Goal: Use online tool/utility: Utilize a website feature to perform a specific function

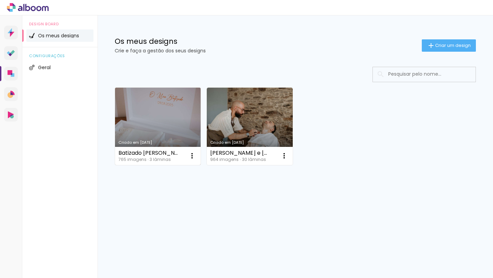
click at [157, 120] on link "Criado em [DATE]" at bounding box center [158, 126] width 86 height 77
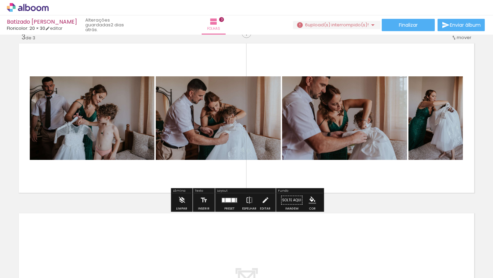
scroll to position [353, 0]
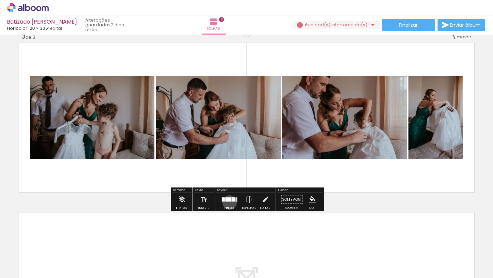
click at [228, 202] on div at bounding box center [229, 200] width 18 height 14
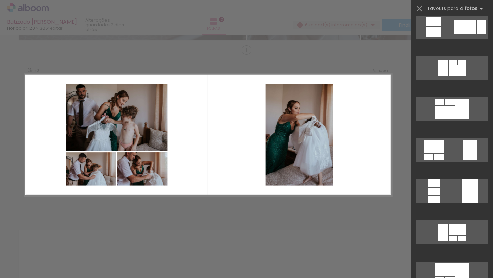
scroll to position [1124, 0]
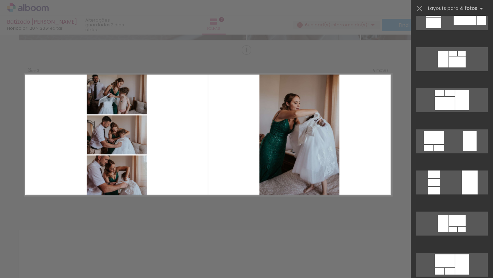
click at [367, 79] on quentale-layouter at bounding box center [208, 135] width 367 height 122
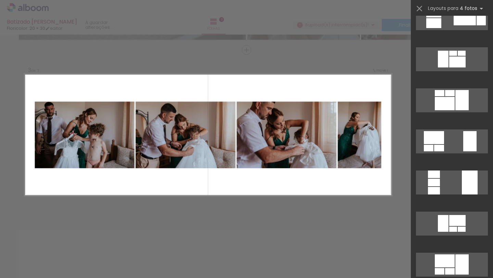
scroll to position [0, 0]
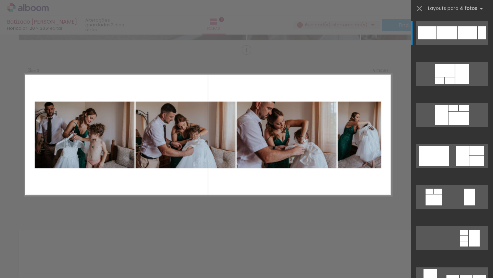
click at [368, 70] on div "Confirmar Cancelar" at bounding box center [246, 47] width 493 height 696
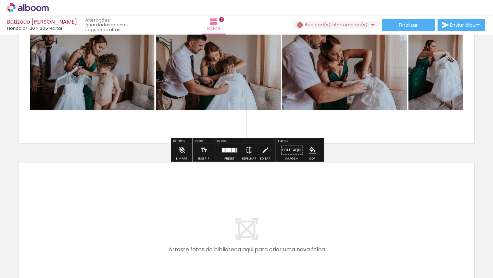
scroll to position [400, 0]
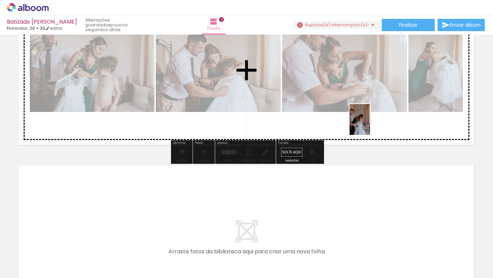
drag, startPoint x: 301, startPoint y: 267, endPoint x: 370, endPoint y: 125, distance: 158.5
click at [370, 125] on quentale-workspace at bounding box center [246, 139] width 493 height 278
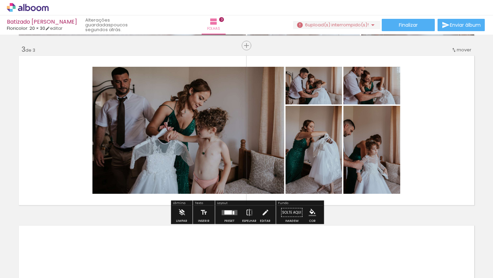
scroll to position [353, 0]
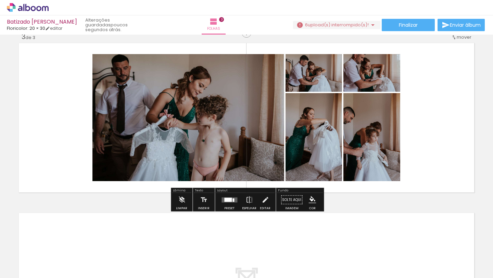
click at [223, 204] on div at bounding box center [229, 200] width 18 height 14
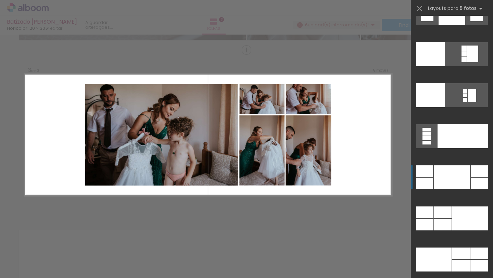
scroll to position [17981, 0]
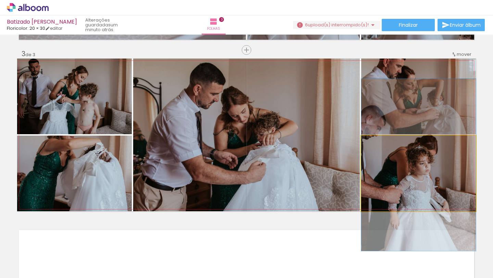
drag, startPoint x: 391, startPoint y: 169, endPoint x: 391, endPoint y: 160, distance: 8.9
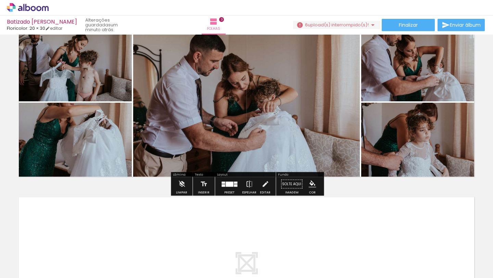
scroll to position [365, 0]
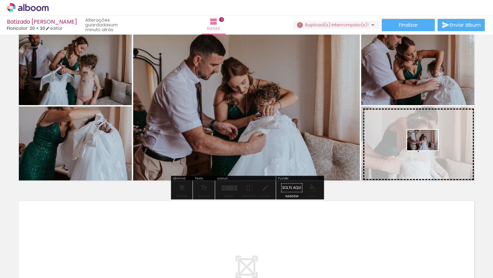
drag, startPoint x: 409, startPoint y: 262, endPoint x: 428, endPoint y: 150, distance: 113.5
click at [428, 150] on quentale-workspace at bounding box center [246, 139] width 493 height 278
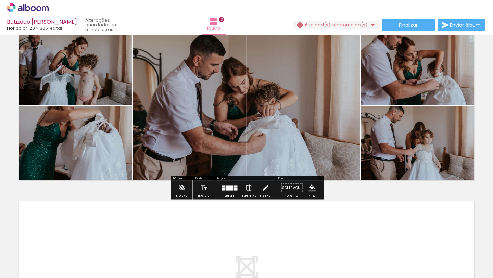
scroll to position [0, 1377]
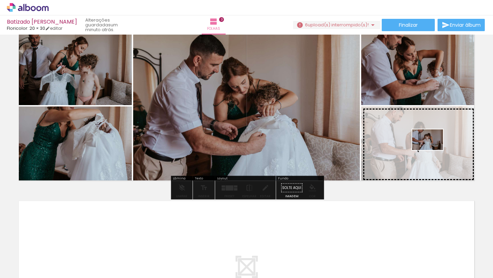
drag, startPoint x: 453, startPoint y: 264, endPoint x: 433, endPoint y: 150, distance: 115.9
click at [433, 150] on quentale-workspace at bounding box center [246, 139] width 493 height 278
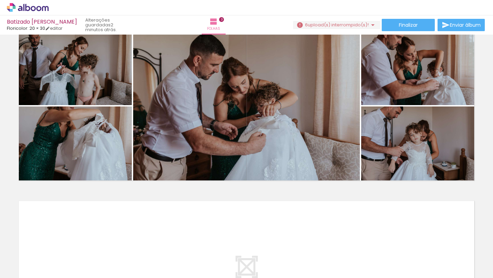
scroll to position [0, 1474]
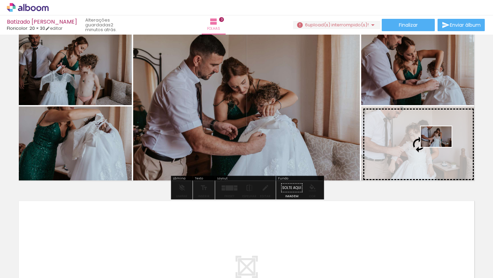
drag, startPoint x: 442, startPoint y: 262, endPoint x: 441, endPoint y: 147, distance: 115.4
click at [441, 147] on quentale-workspace at bounding box center [246, 139] width 493 height 278
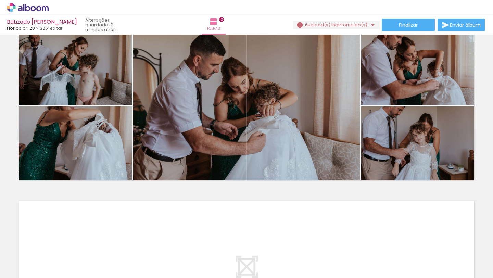
scroll to position [0, 1018]
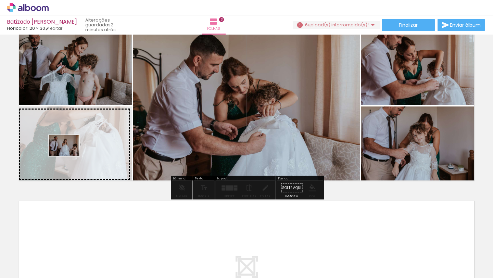
drag, startPoint x: 171, startPoint y: 265, endPoint x: 69, endPoint y: 156, distance: 149.3
click at [69, 156] on quentale-workspace at bounding box center [246, 139] width 493 height 278
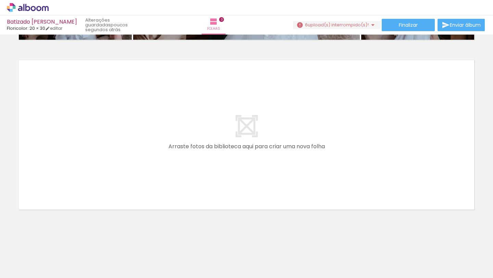
scroll to position [0, 1848]
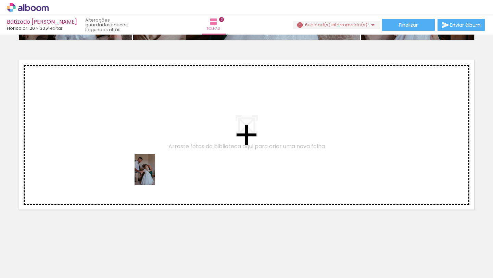
drag, startPoint x: 332, startPoint y: 255, endPoint x: 152, endPoint y: 173, distance: 197.1
click at [152, 173] on quentale-workspace at bounding box center [246, 139] width 493 height 278
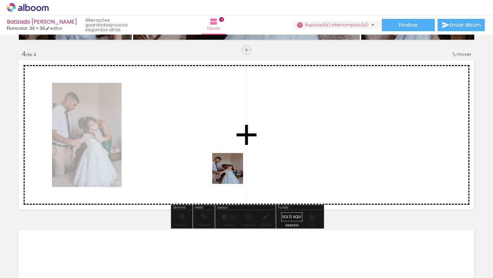
drag, startPoint x: 298, startPoint y: 261, endPoint x: 226, endPoint y: 164, distance: 121.2
click at [226, 164] on quentale-workspace at bounding box center [246, 139] width 493 height 278
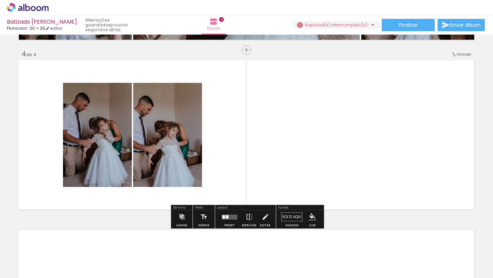
scroll to position [0, 2000]
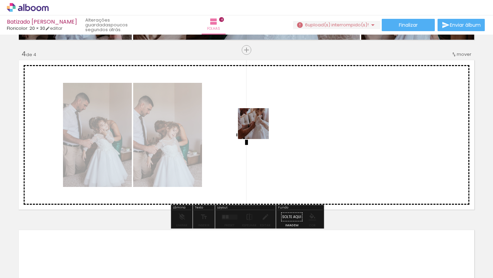
drag, startPoint x: 259, startPoint y: 261, endPoint x: 259, endPoint y: 128, distance: 132.9
click at [259, 128] on quentale-workspace at bounding box center [246, 139] width 493 height 278
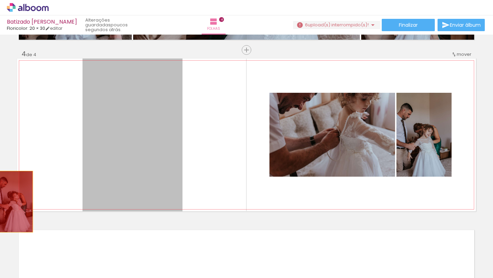
drag, startPoint x: 162, startPoint y: 130, endPoint x: 6, endPoint y: 204, distance: 173.4
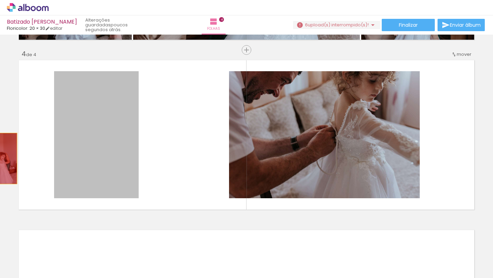
drag, startPoint x: 105, startPoint y: 153, endPoint x: 0, endPoint y: 157, distance: 105.2
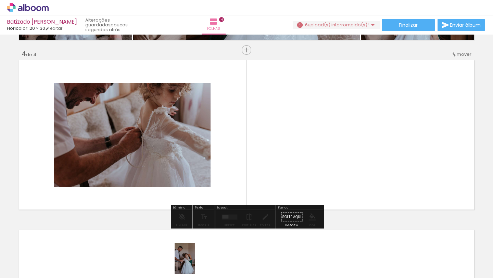
drag, startPoint x: 177, startPoint y: 265, endPoint x: 195, endPoint y: 270, distance: 18.9
click at [190, 270] on div at bounding box center [178, 255] width 23 height 34
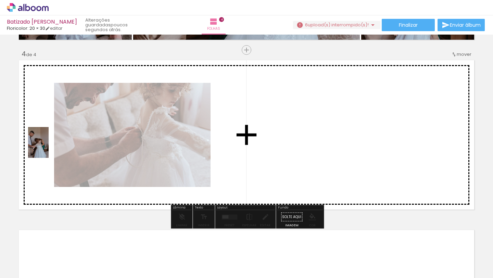
drag, startPoint x: 155, startPoint y: 260, endPoint x: 48, endPoint y: 147, distance: 155.8
click at [48, 147] on quentale-workspace at bounding box center [246, 139] width 493 height 278
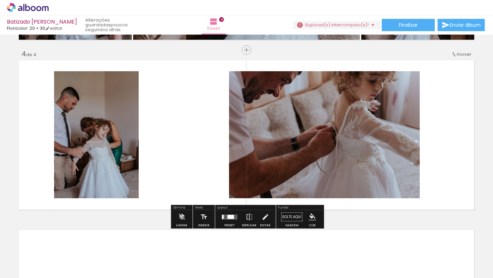
scroll to position [0, 2116]
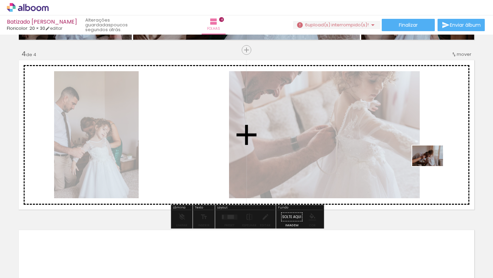
drag, startPoint x: 373, startPoint y: 258, endPoint x: 433, endPoint y: 165, distance: 109.7
click at [433, 165] on quentale-workspace at bounding box center [246, 139] width 493 height 278
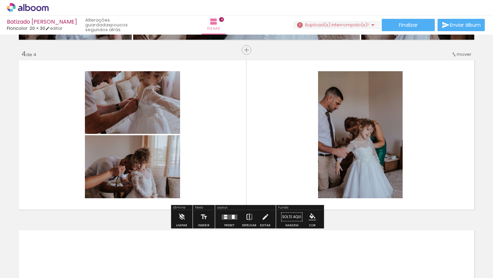
click at [250, 219] on iron-icon at bounding box center [250, 217] width 8 height 14
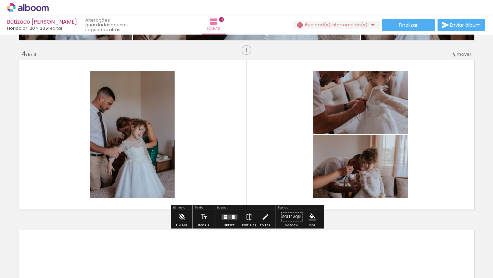
scroll to position [0, 2245]
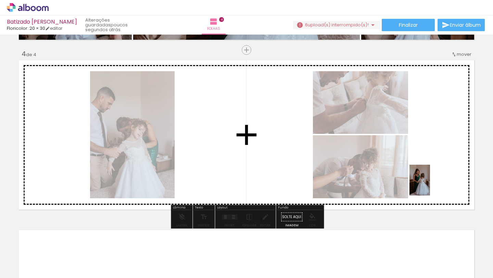
drag, startPoint x: 362, startPoint y: 262, endPoint x: 432, endPoint y: 184, distance: 104.3
click at [432, 184] on quentale-workspace at bounding box center [246, 139] width 493 height 278
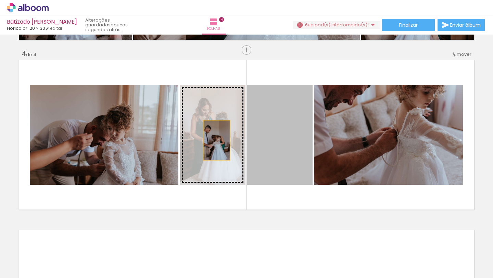
drag, startPoint x: 287, startPoint y: 135, endPoint x: 217, endPoint y: 140, distance: 70.7
click at [0, 0] on slot at bounding box center [0, 0] width 0 height 0
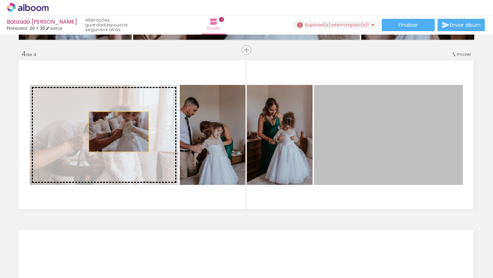
drag, startPoint x: 361, startPoint y: 130, endPoint x: 119, endPoint y: 132, distance: 242.5
click at [0, 0] on slot at bounding box center [0, 0] width 0 height 0
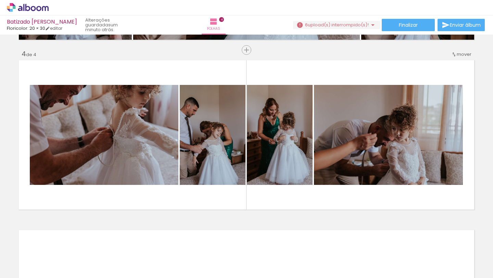
scroll to position [0, 2217]
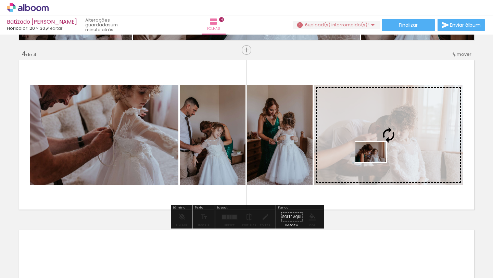
drag, startPoint x: 309, startPoint y: 261, endPoint x: 376, endPoint y: 162, distance: 119.4
click at [376, 162] on quentale-workspace at bounding box center [246, 139] width 493 height 278
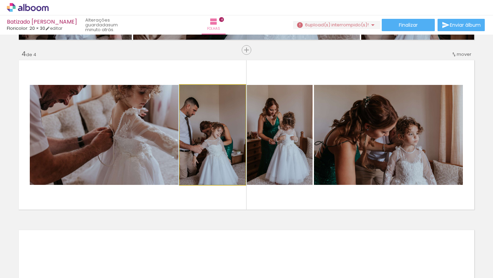
drag, startPoint x: 222, startPoint y: 140, endPoint x: 222, endPoint y: 132, distance: 8.2
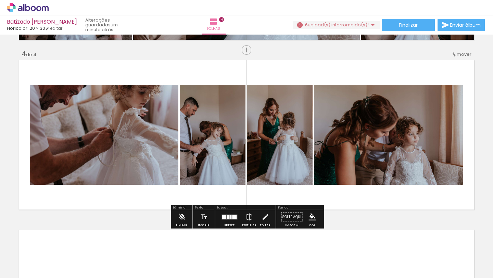
click at [227, 215] on div at bounding box center [228, 217] width 2 height 4
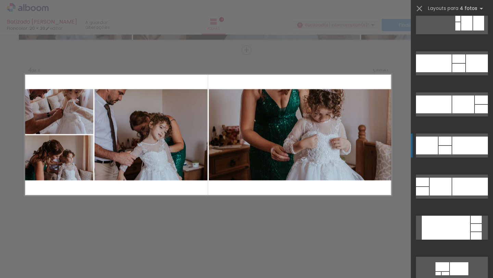
scroll to position [12747, 0]
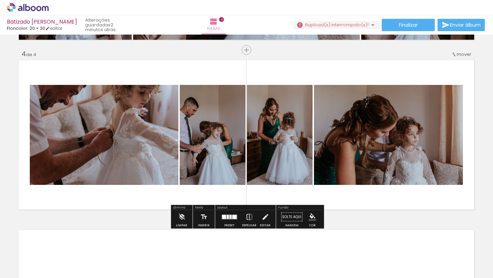
drag, startPoint x: 117, startPoint y: 79, endPoint x: 326, endPoint y: 154, distance: 221.3
click at [326, 154] on quentale-layouter at bounding box center [246, 135] width 459 height 153
click at [326, 154] on quentale-photo at bounding box center [388, 135] width 149 height 100
click at [227, 217] on div at bounding box center [228, 217] width 2 height 4
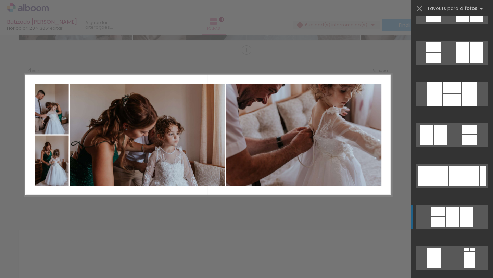
scroll to position [815, 0]
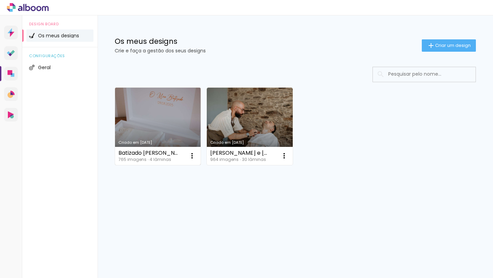
click at [167, 124] on link "Criado em [DATE]" at bounding box center [158, 126] width 86 height 77
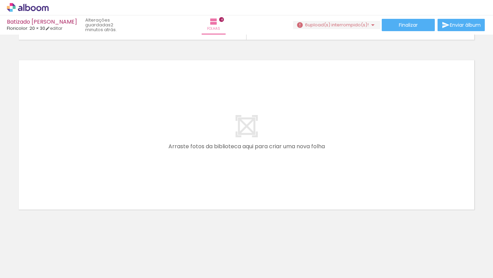
scroll to position [0, 2589]
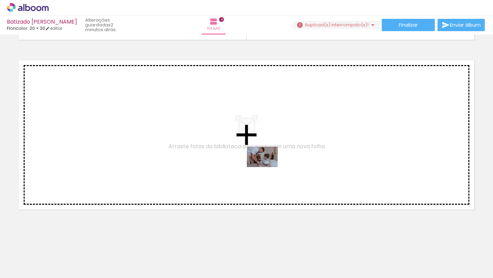
drag, startPoint x: 318, startPoint y: 257, endPoint x: 263, endPoint y: 162, distance: 109.4
click at [263, 162] on quentale-workspace at bounding box center [246, 139] width 493 height 278
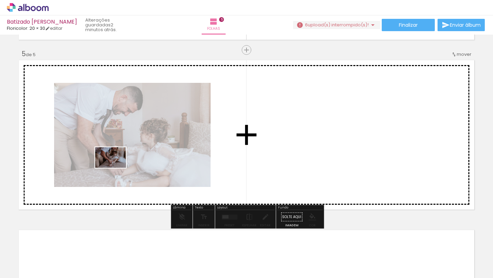
drag, startPoint x: 87, startPoint y: 254, endPoint x: 116, endPoint y: 168, distance: 91.0
click at [116, 168] on quentale-workspace at bounding box center [246, 139] width 493 height 278
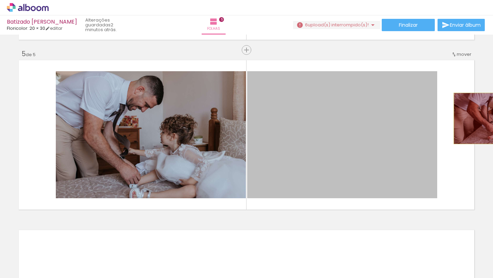
drag, startPoint x: 322, startPoint y: 140, endPoint x: 492, endPoint y: 118, distance: 171.6
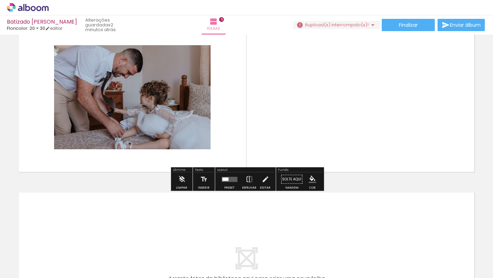
scroll to position [0, 2776]
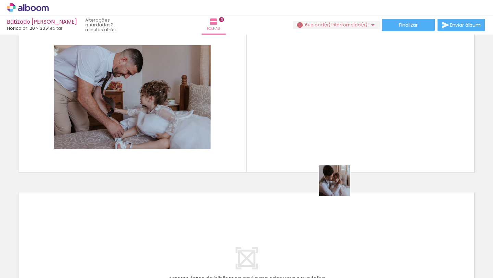
drag, startPoint x: 324, startPoint y: 261, endPoint x: 348, endPoint y: 142, distance: 120.8
click at [348, 142] on quentale-workspace at bounding box center [246, 139] width 493 height 278
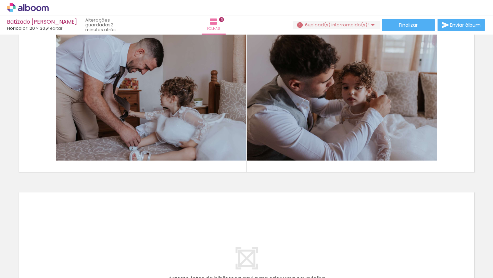
scroll to position [0, 3042]
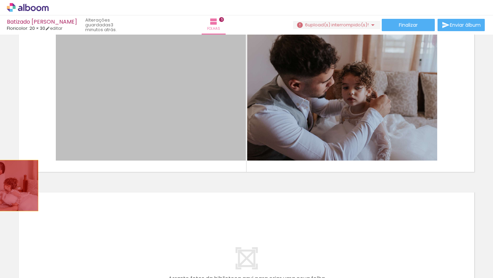
drag, startPoint x: 187, startPoint y: 120, endPoint x: 0, endPoint y: 185, distance: 198.3
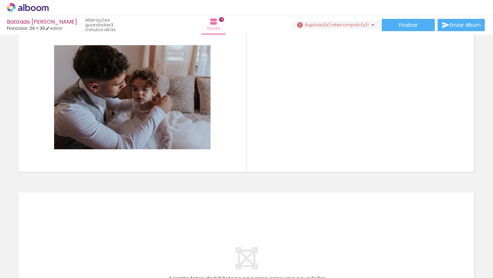
scroll to position [0, 3300]
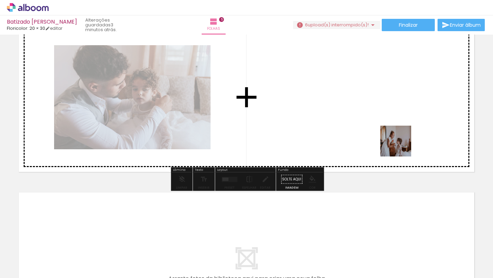
drag, startPoint x: 419, startPoint y: 261, endPoint x: 396, endPoint y: 130, distance: 133.2
click at [396, 130] on quentale-workspace at bounding box center [246, 139] width 493 height 278
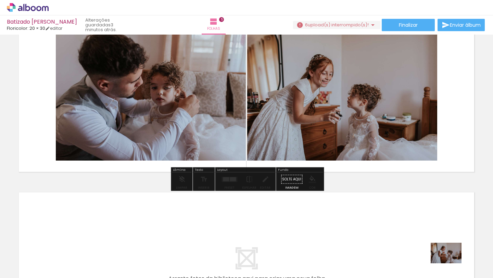
drag, startPoint x: 450, startPoint y: 259, endPoint x: 451, endPoint y: 263, distance: 4.5
click at [451, 263] on div at bounding box center [451, 255] width 34 height 23
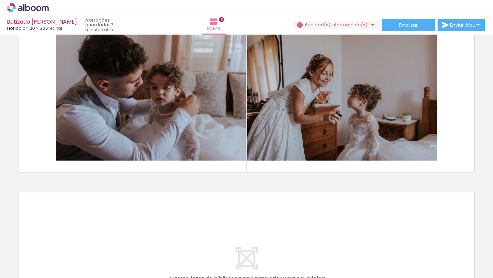
scroll to position [0, 2825]
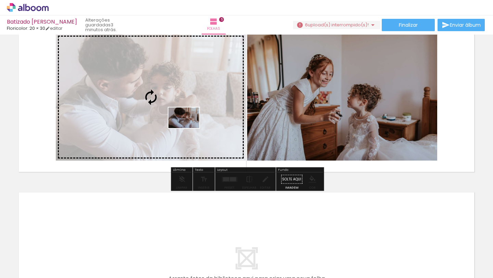
drag, startPoint x: 235, startPoint y: 256, endPoint x: 189, endPoint y: 128, distance: 136.2
click at [189, 128] on quentale-workspace at bounding box center [246, 139] width 493 height 278
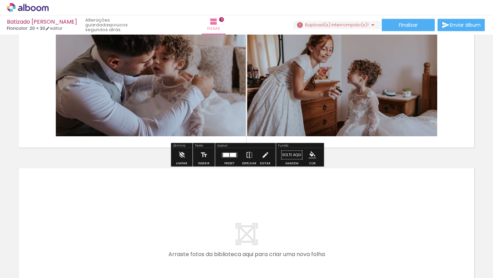
scroll to position [709, 0]
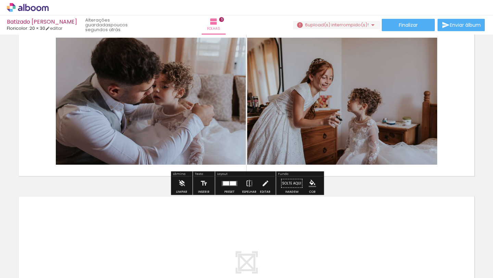
click at [226, 186] on div at bounding box center [229, 184] width 18 height 14
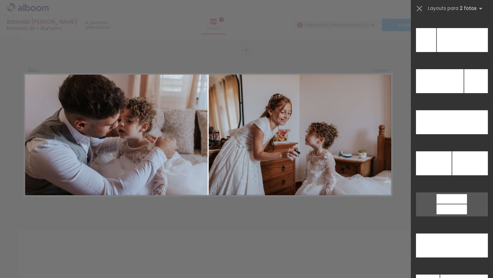
scroll to position [3080, 0]
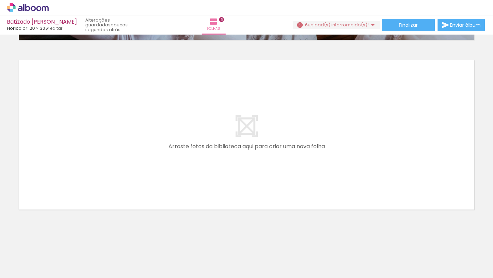
scroll to position [0, 3957]
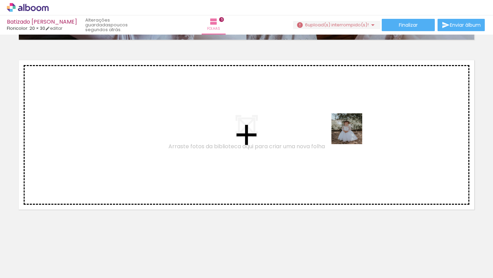
drag, startPoint x: 330, startPoint y: 262, endPoint x: 355, endPoint y: 122, distance: 141.5
click at [355, 122] on quentale-workspace at bounding box center [246, 139] width 493 height 278
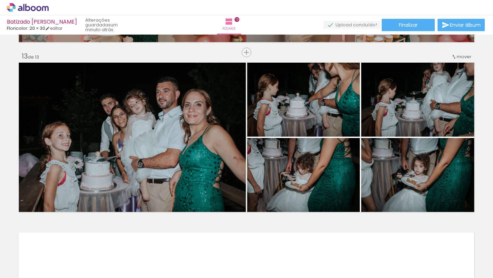
scroll to position [0, 28776]
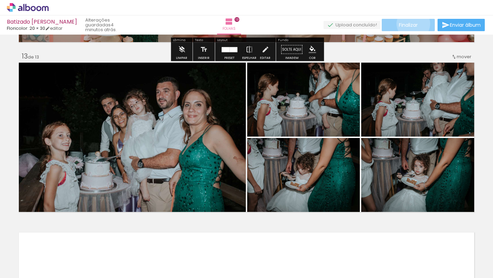
click at [411, 24] on span "Finalizar" at bounding box center [408, 25] width 19 height 5
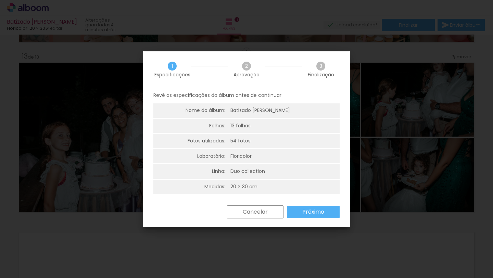
click at [0, 0] on slot "Próximo" at bounding box center [0, 0] width 0 height 0
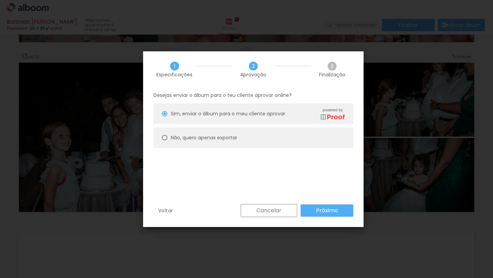
click at [0, 0] on slot "Próximo" at bounding box center [0, 0] width 0 height 0
